Goal: Transaction & Acquisition: Book appointment/travel/reservation

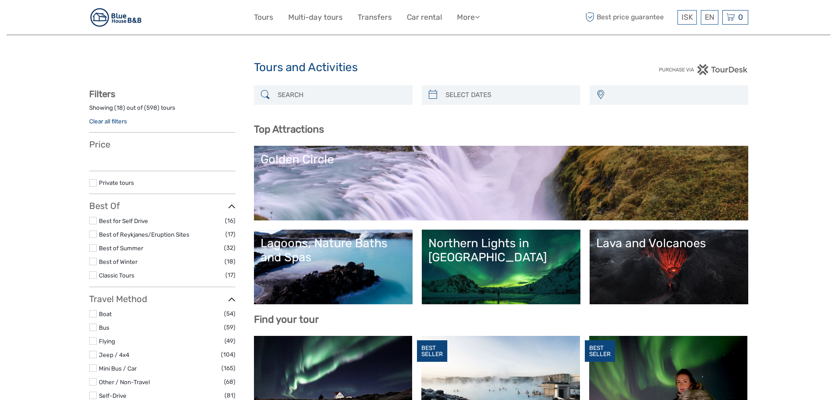
select select
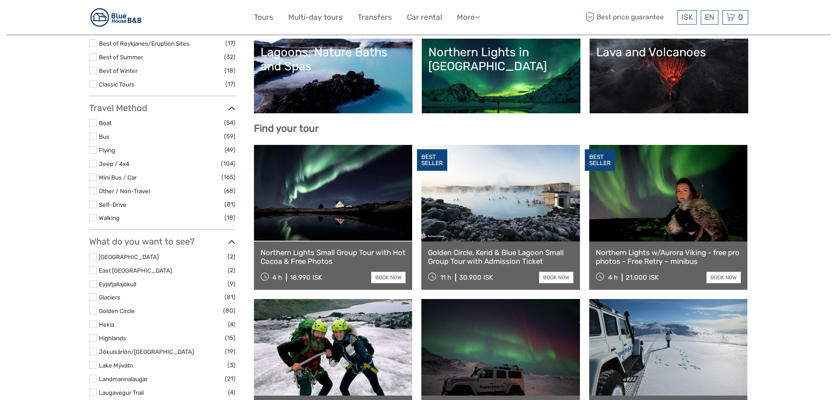
select select
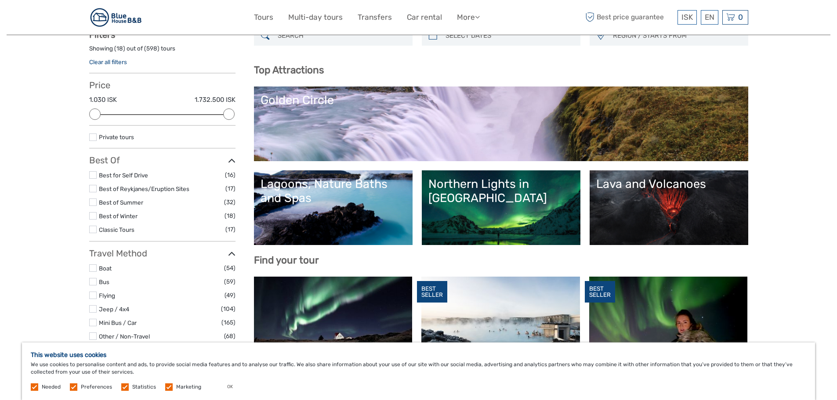
scroll to position [58, 0]
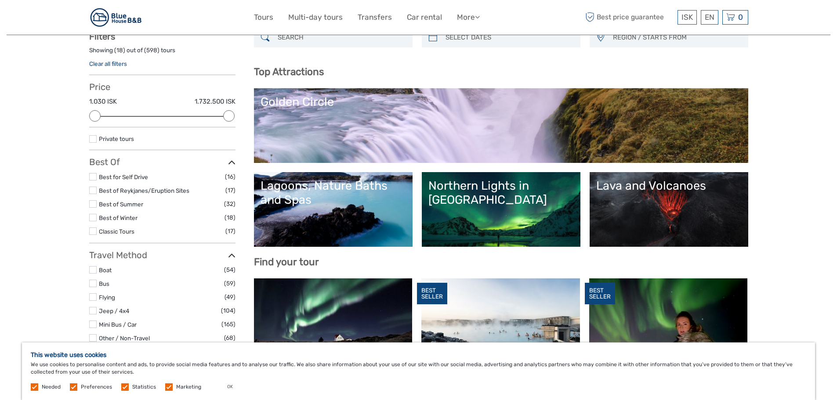
click at [702, 206] on link "Lava and Volcanoes" at bounding box center [668, 209] width 145 height 61
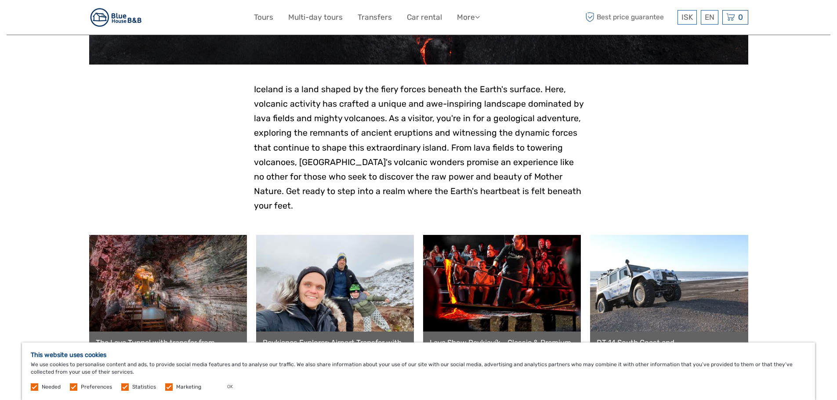
scroll to position [88, 0]
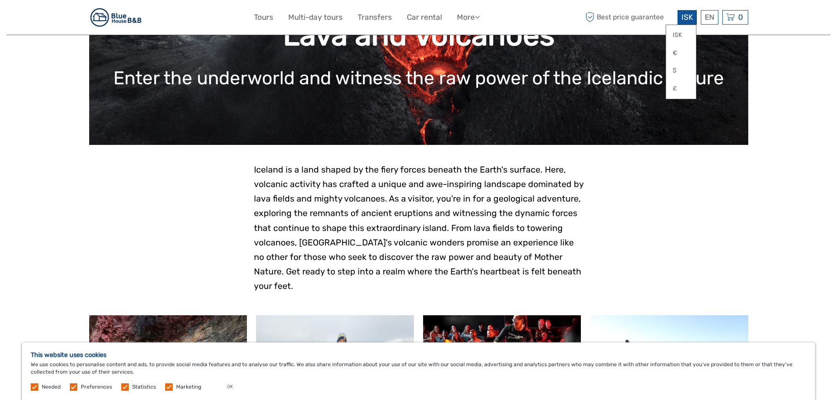
click at [692, 18] on span "ISK" at bounding box center [686, 17] width 11 height 9
click at [678, 54] on link "€" at bounding box center [681, 53] width 30 height 16
click at [682, 56] on link "€" at bounding box center [681, 53] width 30 height 16
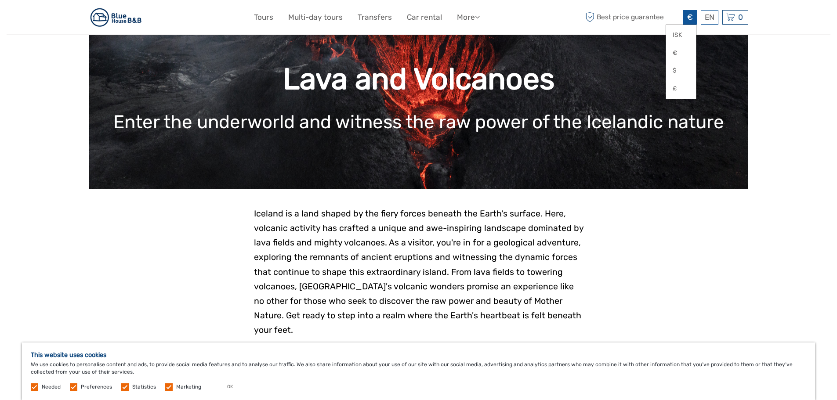
scroll to position [0, 0]
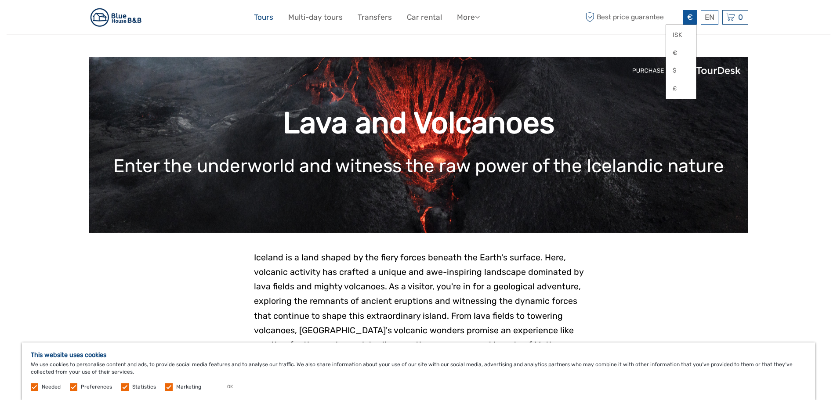
click at [266, 13] on link "Tours" at bounding box center [263, 17] width 19 height 13
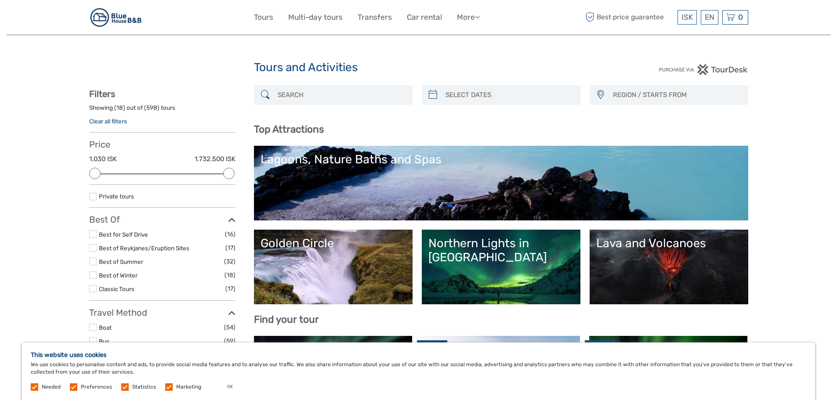
select select
click at [97, 275] on li "Best of Winter (18)" at bounding box center [162, 275] width 146 height 10
click at [91, 275] on label at bounding box center [92, 274] width 7 height 7
click at [0, 0] on input "checkbox" at bounding box center [0, 0] width 0 height 0
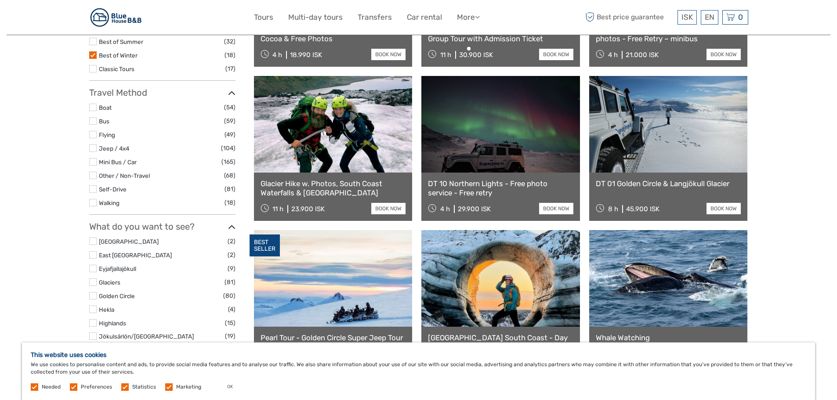
scroll to position [226, 0]
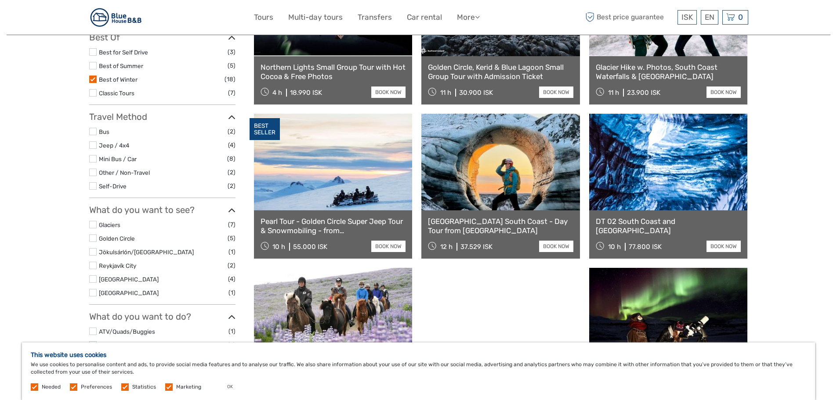
scroll to position [182, 0]
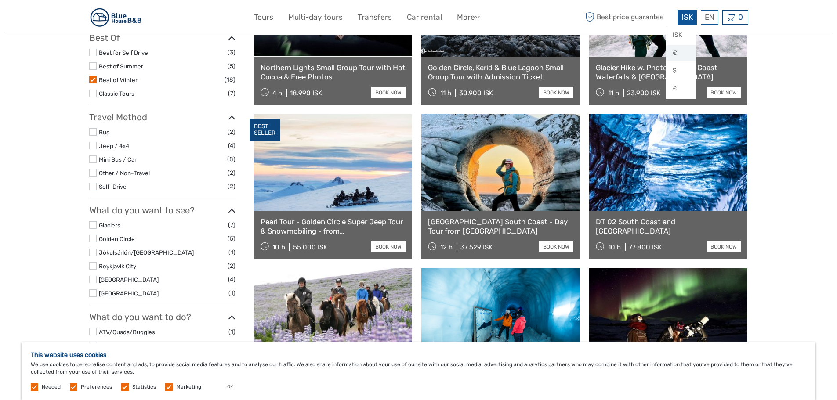
click at [687, 52] on link "€" at bounding box center [681, 53] width 30 height 16
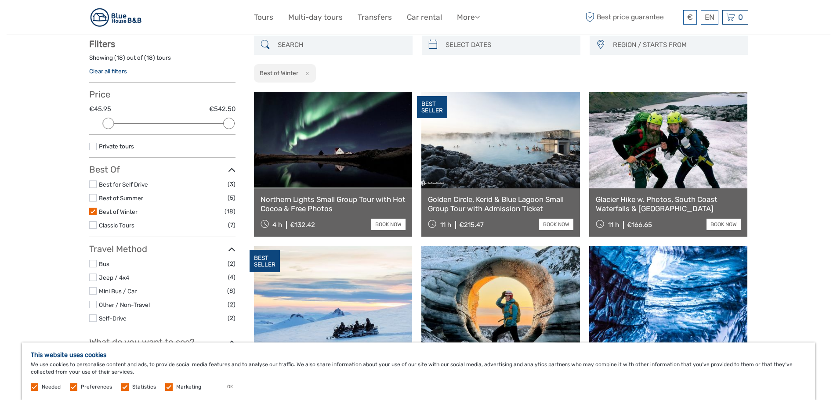
scroll to position [0, 0]
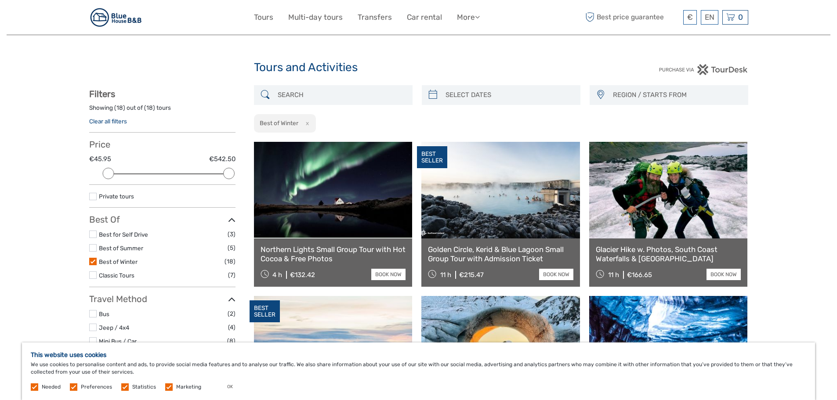
click at [131, 20] on img at bounding box center [116, 18] width 54 height 22
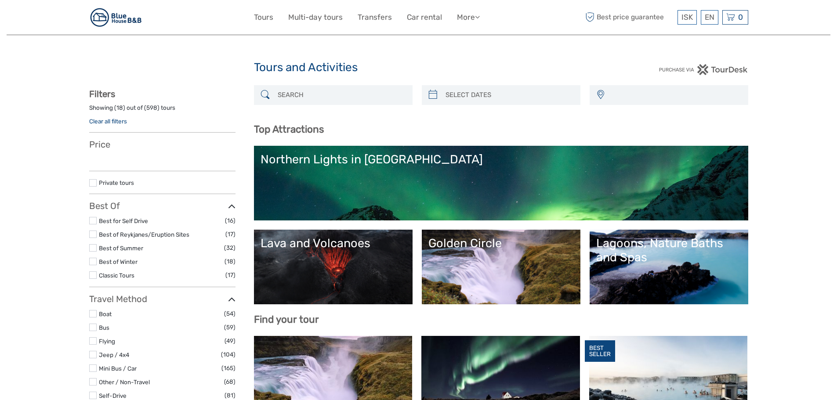
select select
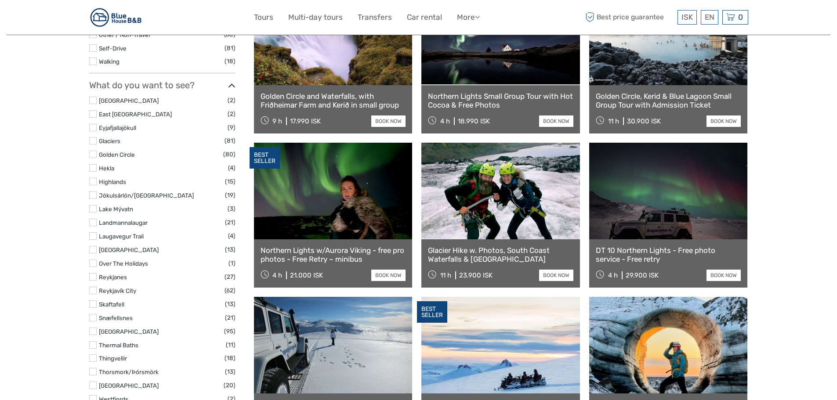
select select
